Goal: Task Accomplishment & Management: Manage account settings

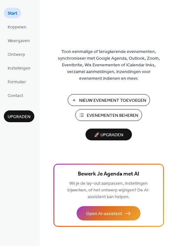
click at [115, 99] on span "Nieuw Evenement Toevoegen" at bounding box center [112, 100] width 67 height 7
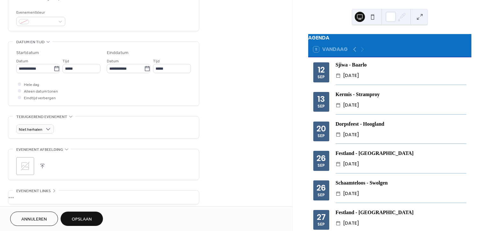
scroll to position [177, 0]
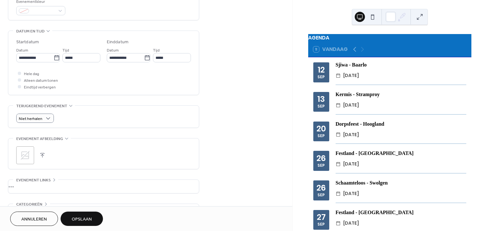
type input "**********"
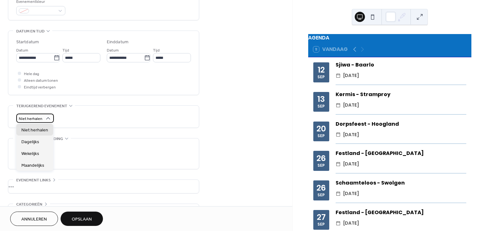
click at [50, 118] on icon at bounding box center [48, 118] width 6 height 6
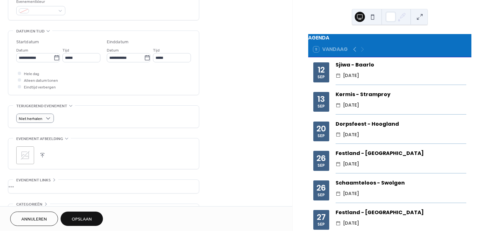
click at [104, 82] on div "Hele dag Alleen datum tonen Eindtijd verbergen" at bounding box center [103, 80] width 175 height 20
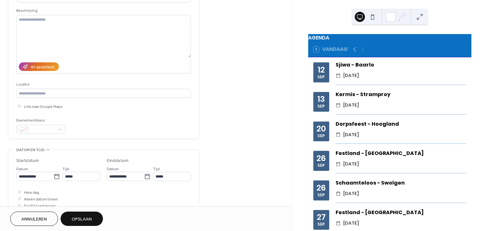
scroll to position [71, 0]
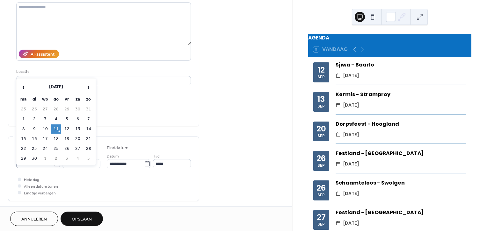
click at [52, 163] on body "**********" at bounding box center [243, 115] width 487 height 231
click at [89, 86] on span "›" at bounding box center [89, 87] width 10 height 13
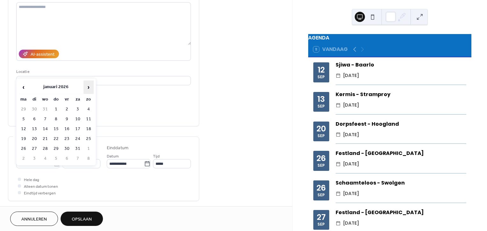
click at [89, 86] on span "›" at bounding box center [89, 87] width 10 height 13
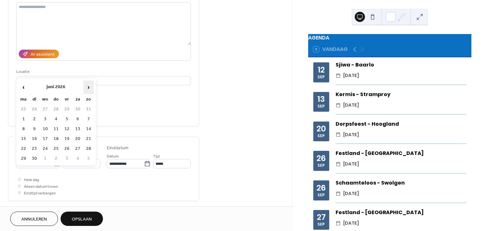
click at [89, 86] on span "›" at bounding box center [89, 87] width 10 height 13
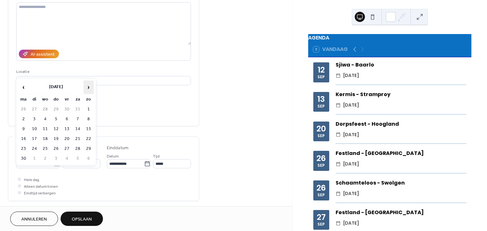
click at [89, 86] on span "›" at bounding box center [89, 87] width 10 height 13
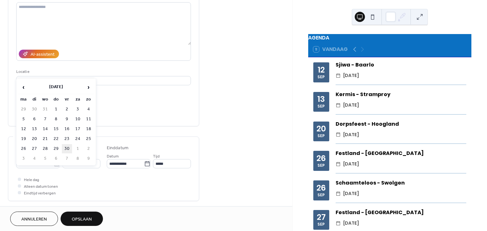
click at [67, 148] on td "30" at bounding box center [67, 148] width 10 height 9
type input "**********"
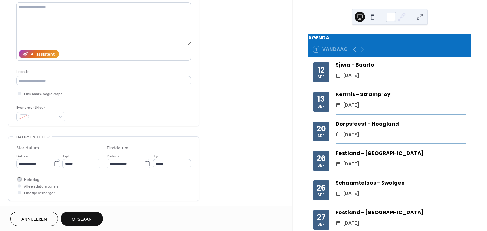
click at [20, 181] on div at bounding box center [19, 179] width 6 height 6
click at [20, 187] on div at bounding box center [19, 185] width 3 height 3
click at [18, 192] on div at bounding box center [19, 192] width 3 height 3
click at [19, 191] on div at bounding box center [19, 192] width 3 height 3
click at [18, 184] on div at bounding box center [19, 186] width 6 height 6
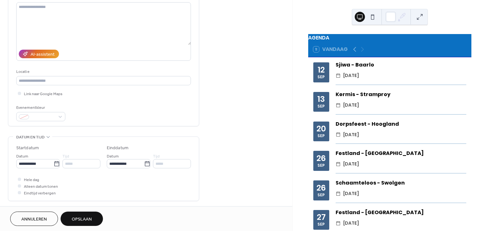
click at [72, 182] on div "Hele dag Alleen datum tonen Eindtijd verbergen" at bounding box center [103, 186] width 175 height 20
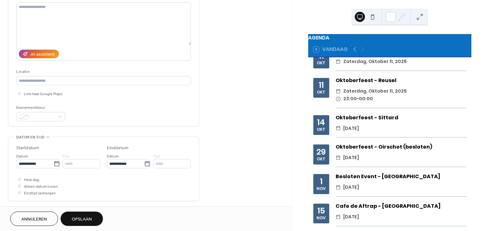
scroll to position [369, 0]
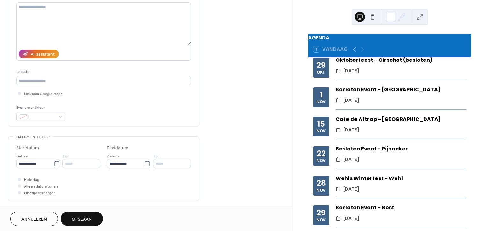
click at [79, 217] on span "Opslaan" at bounding box center [82, 219] width 20 height 7
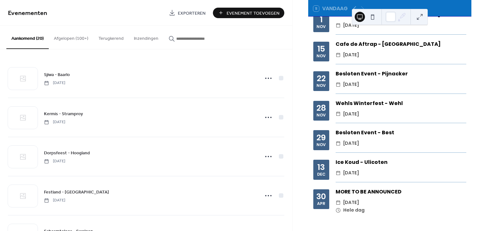
scroll to position [44, 0]
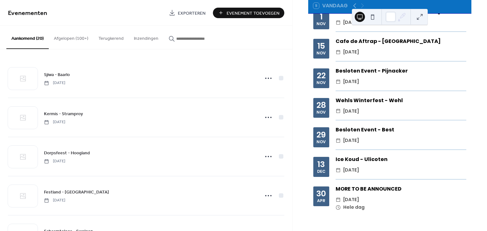
click at [383, 195] on div "MORE TO BE ANNOUNCED ​ vrijdag, april 30, 2027 ​ Hele dag" at bounding box center [400, 198] width 131 height 26
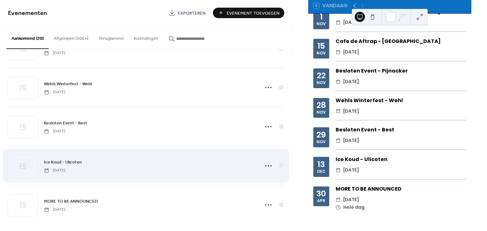
scroll to position [619, 0]
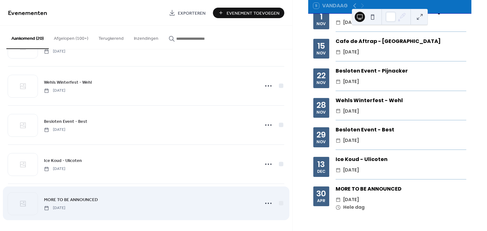
click at [97, 199] on span "MORE TO BE ANNOUNCED" at bounding box center [71, 200] width 54 height 7
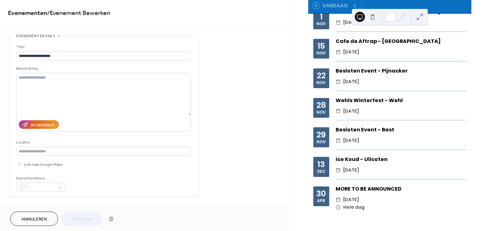
click at [97, 199] on div "**********" at bounding box center [103, 226] width 191 height 383
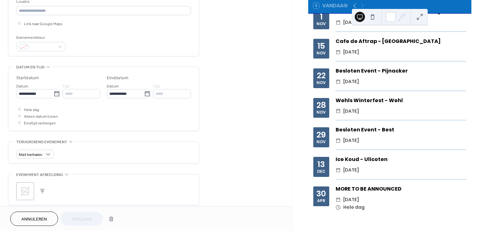
scroll to position [141, 0]
click at [42, 66] on div "•••" at bounding box center [103, 66] width 190 height 1
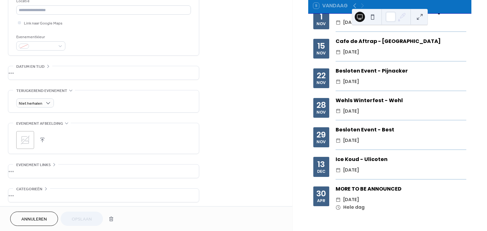
click at [42, 66] on div "•••" at bounding box center [103, 72] width 190 height 13
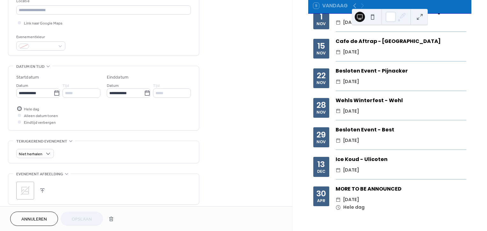
click at [17, 108] on div at bounding box center [19, 108] width 6 height 6
click at [20, 115] on div at bounding box center [19, 115] width 3 height 3
click at [19, 122] on div at bounding box center [19, 121] width 3 height 3
click at [86, 221] on span "Opslaan" at bounding box center [82, 219] width 20 height 7
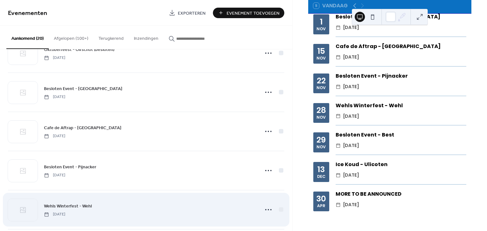
scroll to position [619, 0]
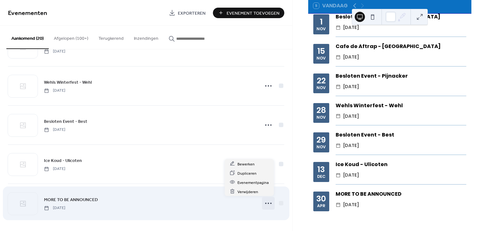
click at [268, 203] on circle at bounding box center [268, 203] width 1 height 1
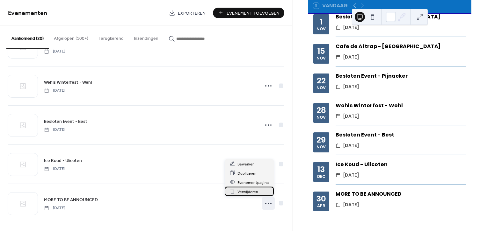
click at [251, 192] on span "Verwijderen" at bounding box center [247, 192] width 21 height 7
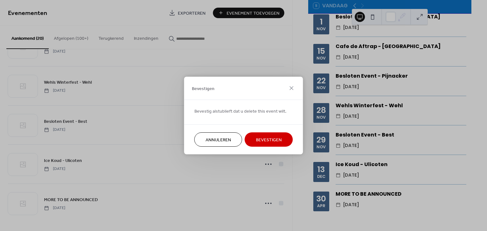
click at [274, 138] on span "Bevestigen" at bounding box center [269, 140] width 26 height 7
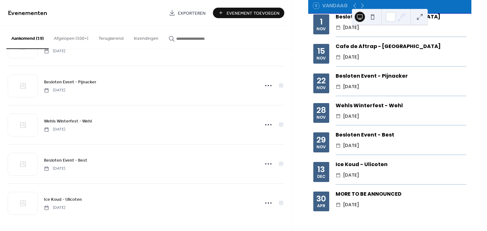
scroll to position [369, 0]
